Goal: Information Seeking & Learning: Learn about a topic

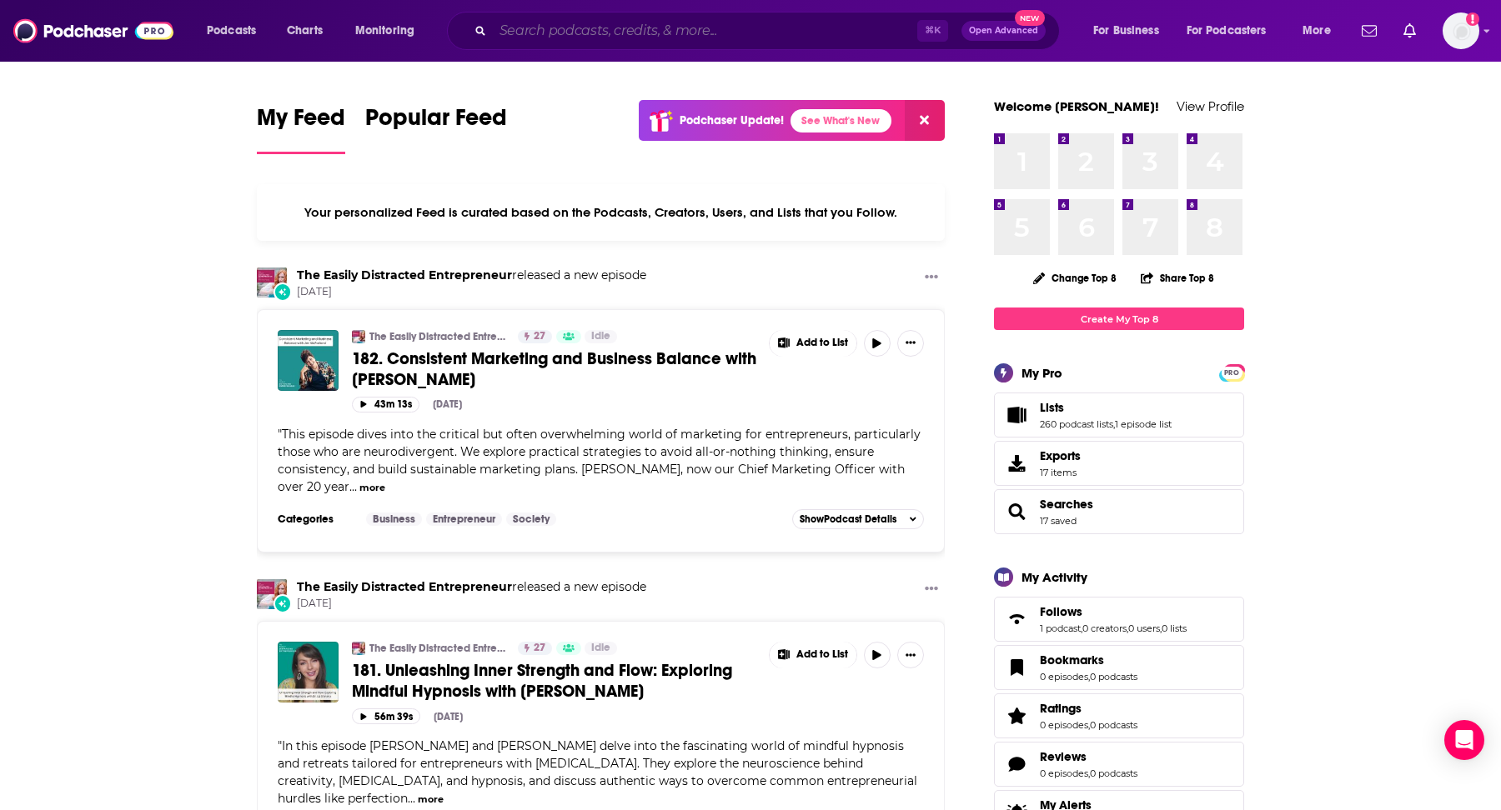
click at [680, 35] on input "Search podcasts, credits, & more..." at bounding box center [705, 31] width 424 height 27
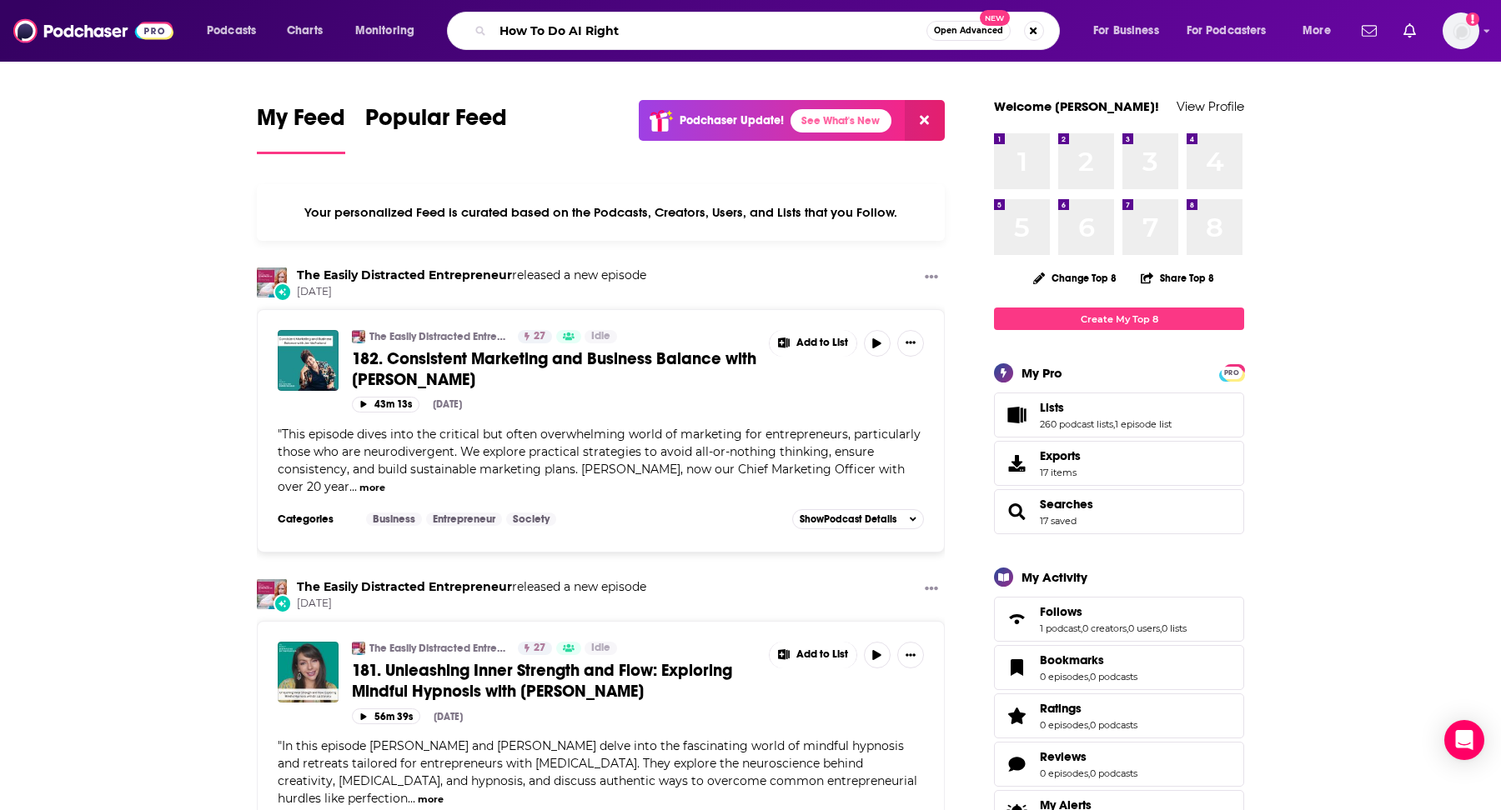
type input "How To Do AI Right"
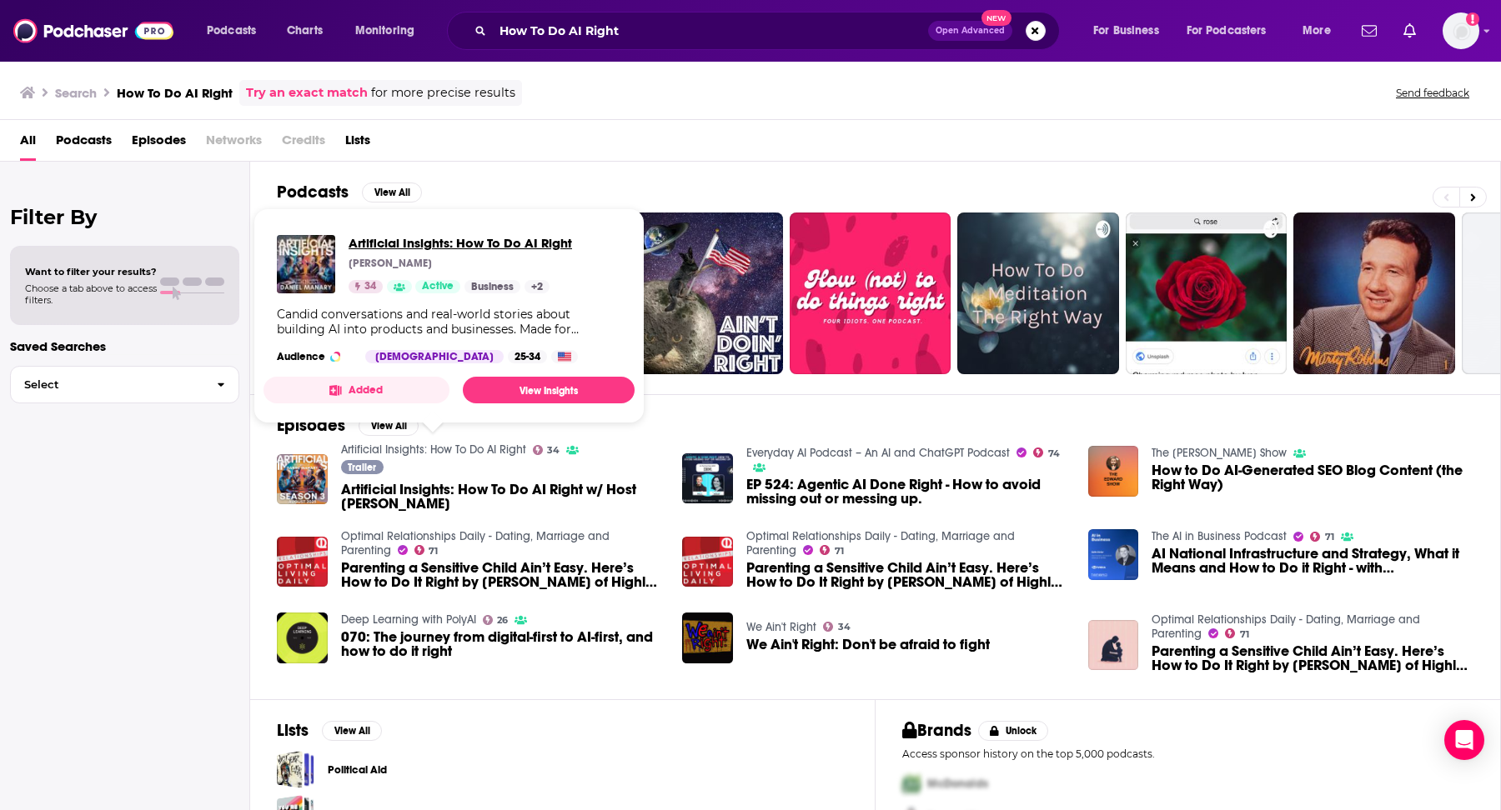
click at [479, 238] on span "Artificial Insights: How To Do AI Right" at bounding box center [459, 243] width 223 height 16
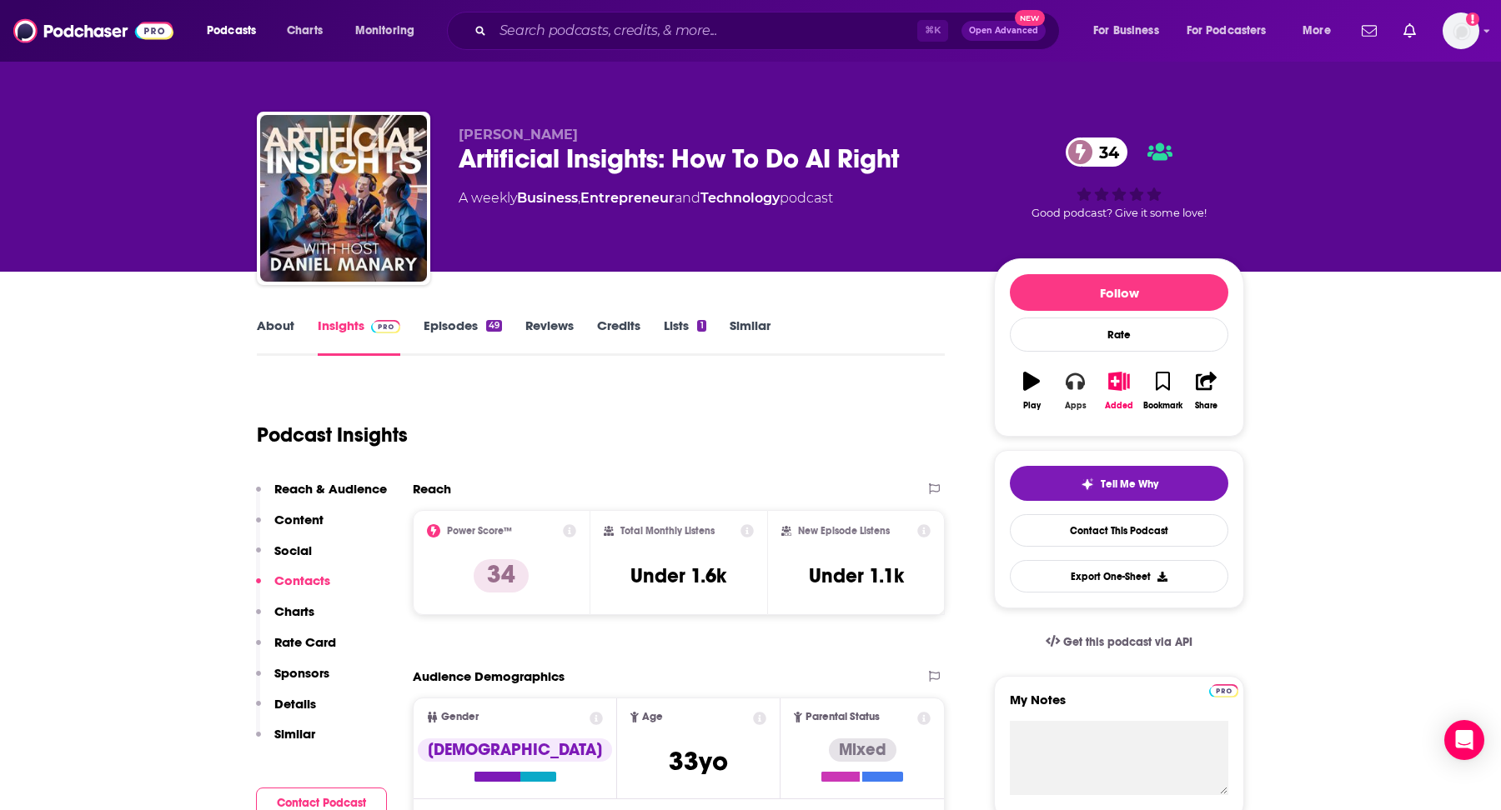
click at [1069, 385] on icon "button" at bounding box center [1074, 381] width 18 height 17
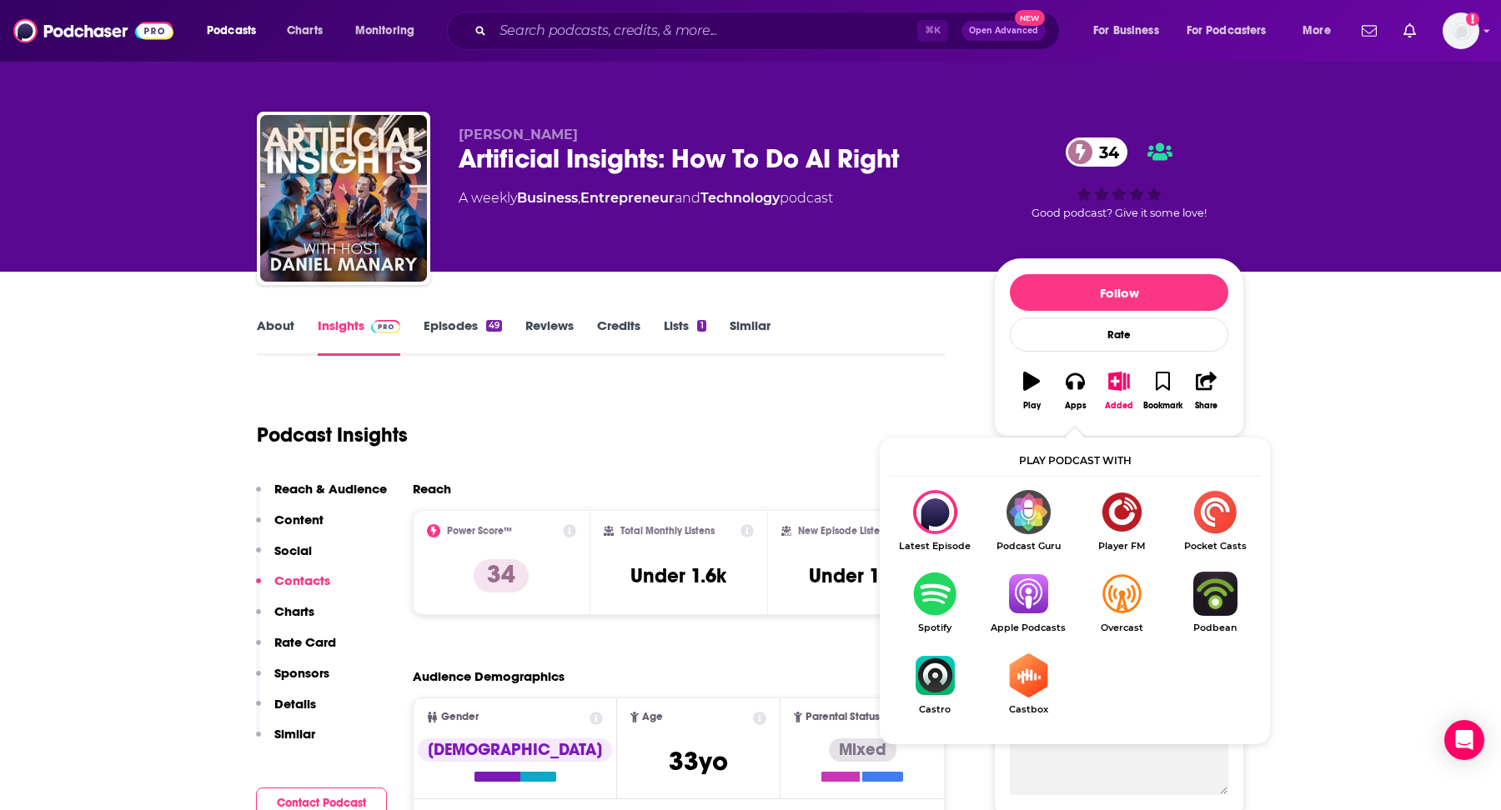
click at [1026, 572] on img "Show Listen On dropdown" at bounding box center [1027, 594] width 93 height 44
